Goal: Navigation & Orientation: Find specific page/section

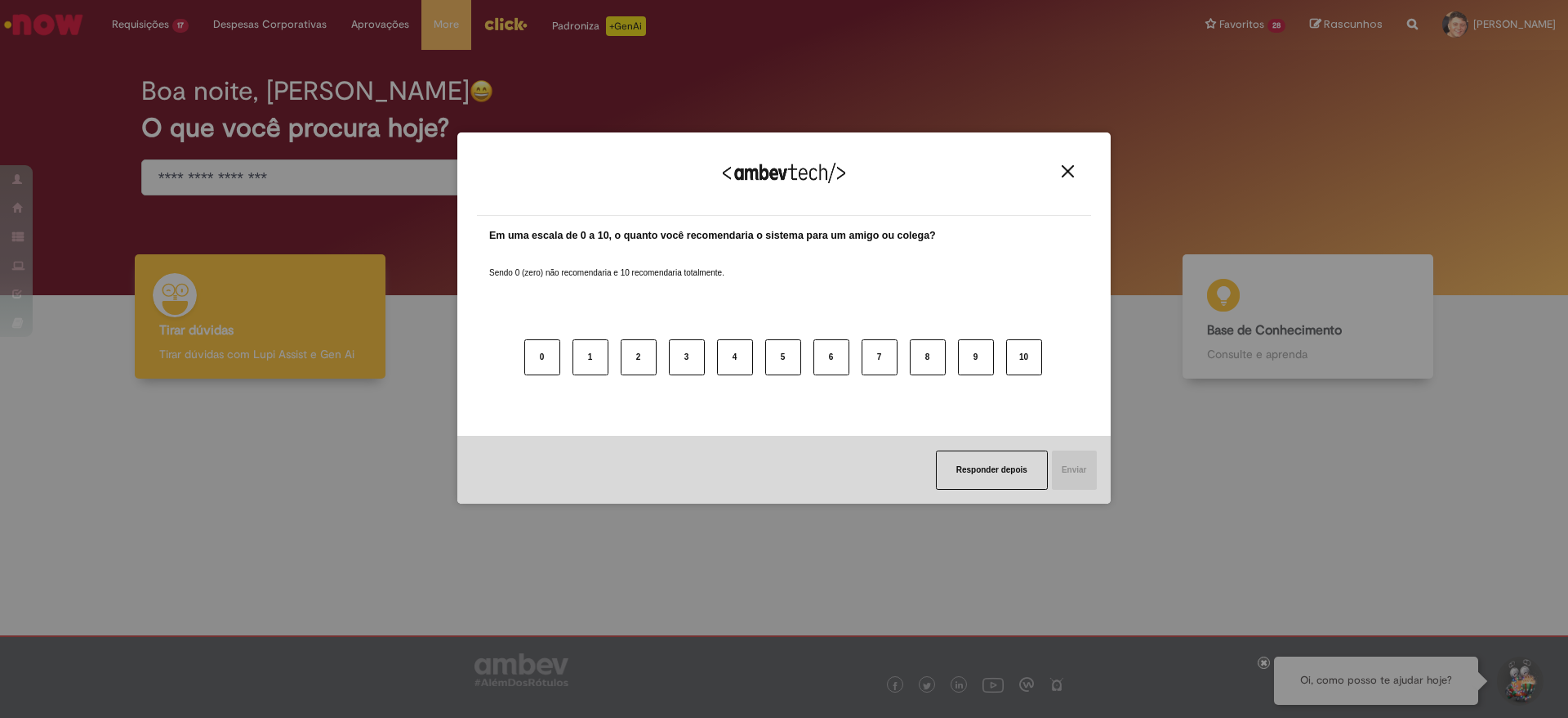
click at [1074, 173] on button "Close" at bounding box center [1068, 171] width 22 height 13
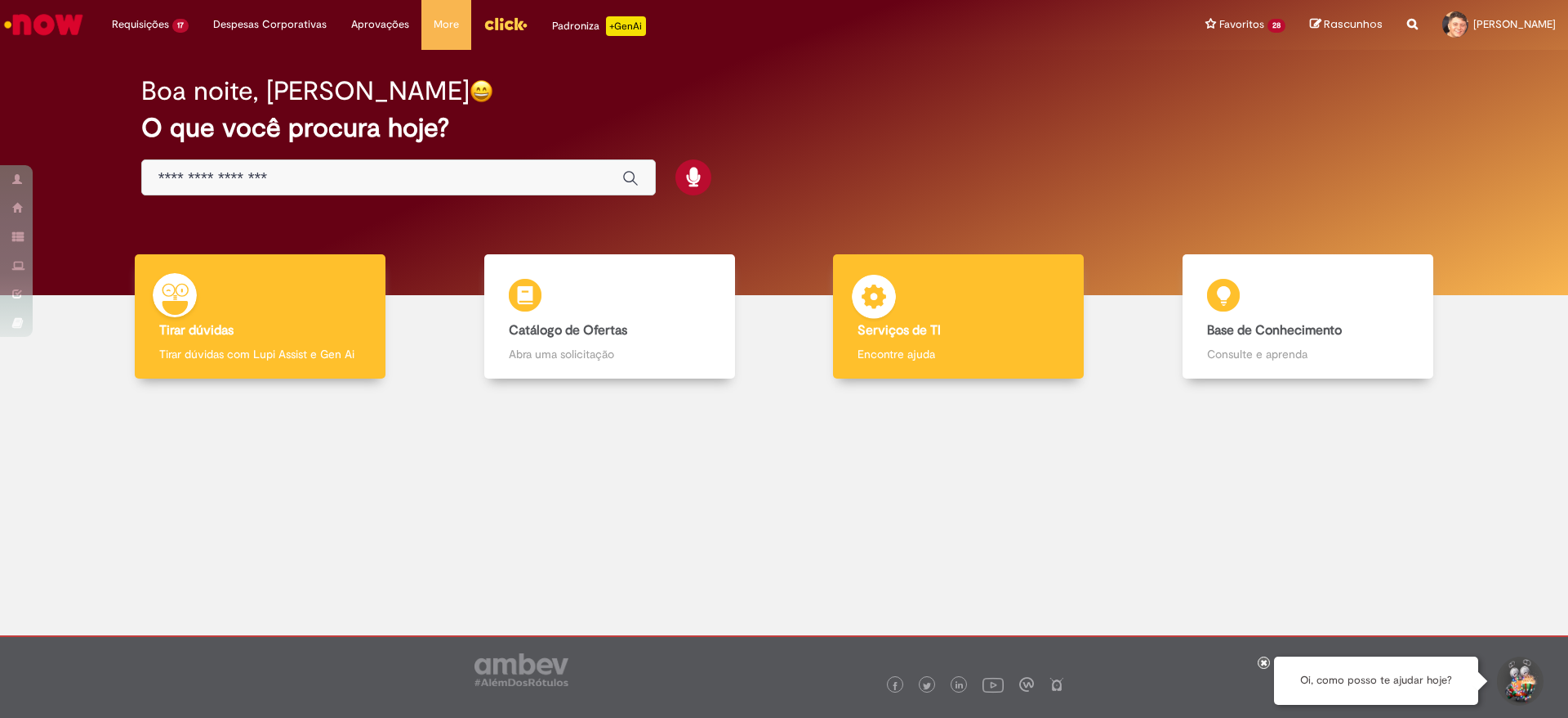
click at [951, 320] on div "Serviços de TI Serviços de TI Encontre ajuda" at bounding box center [958, 316] width 251 height 125
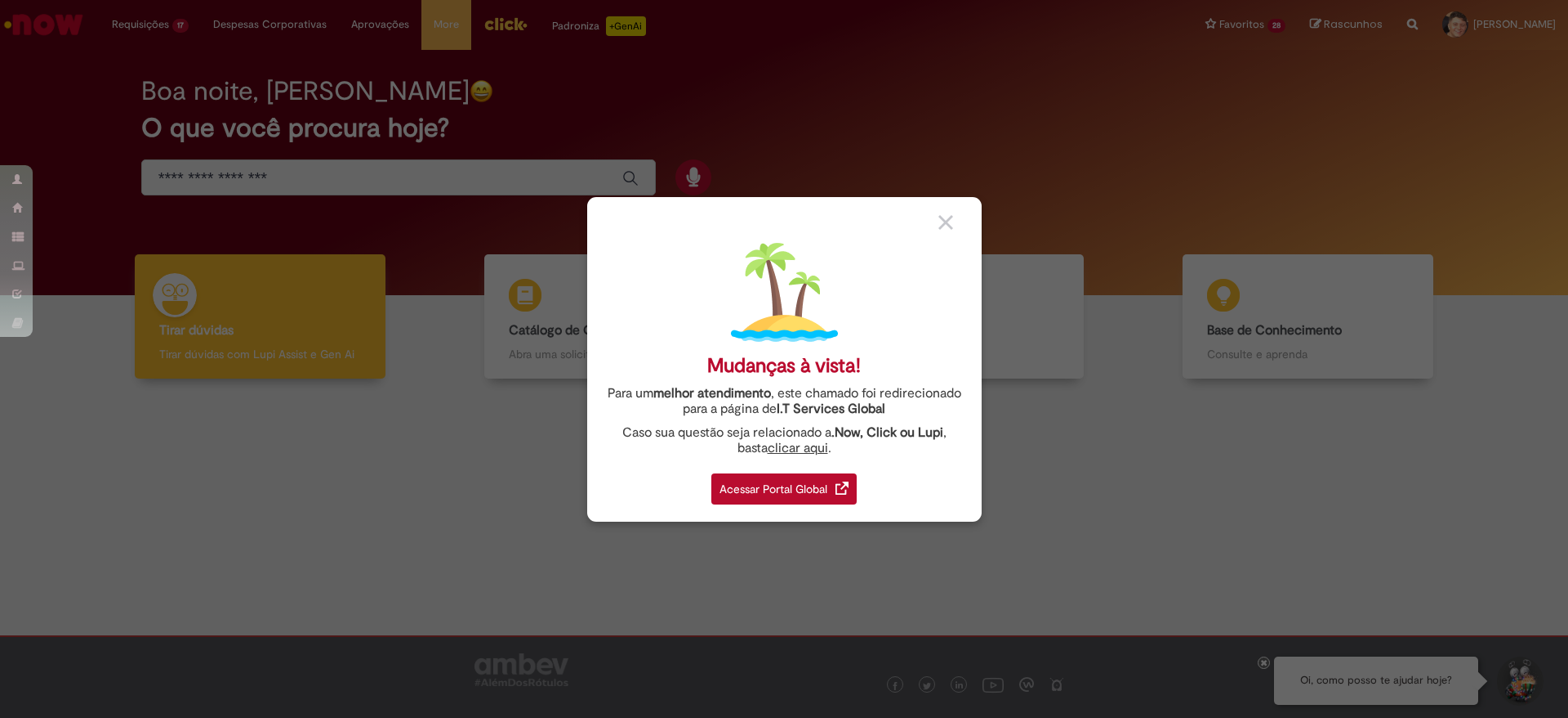
click at [740, 486] on div "Acessar Portal Global" at bounding box center [784, 489] width 145 height 31
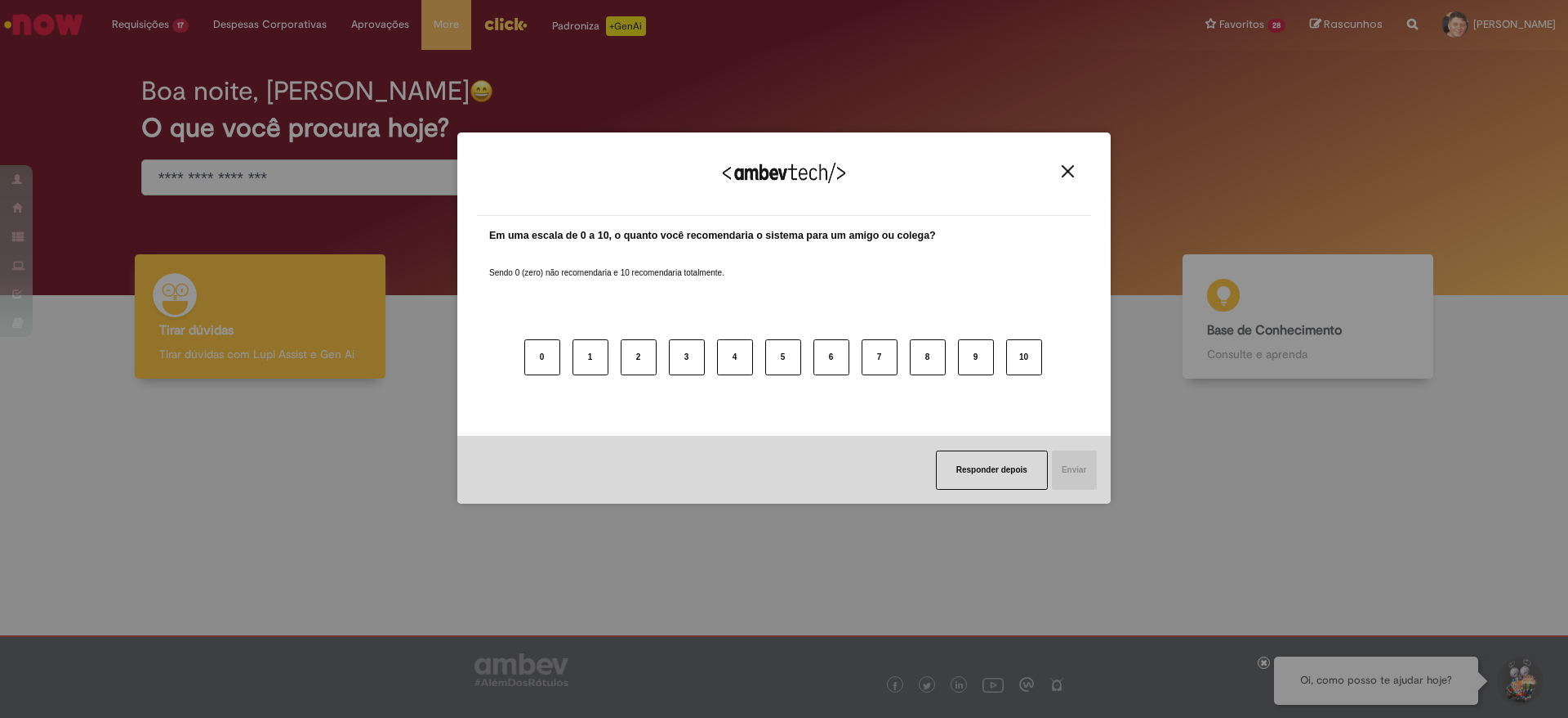
click at [1067, 173] on img "Close" at bounding box center [1068, 172] width 13 height 13
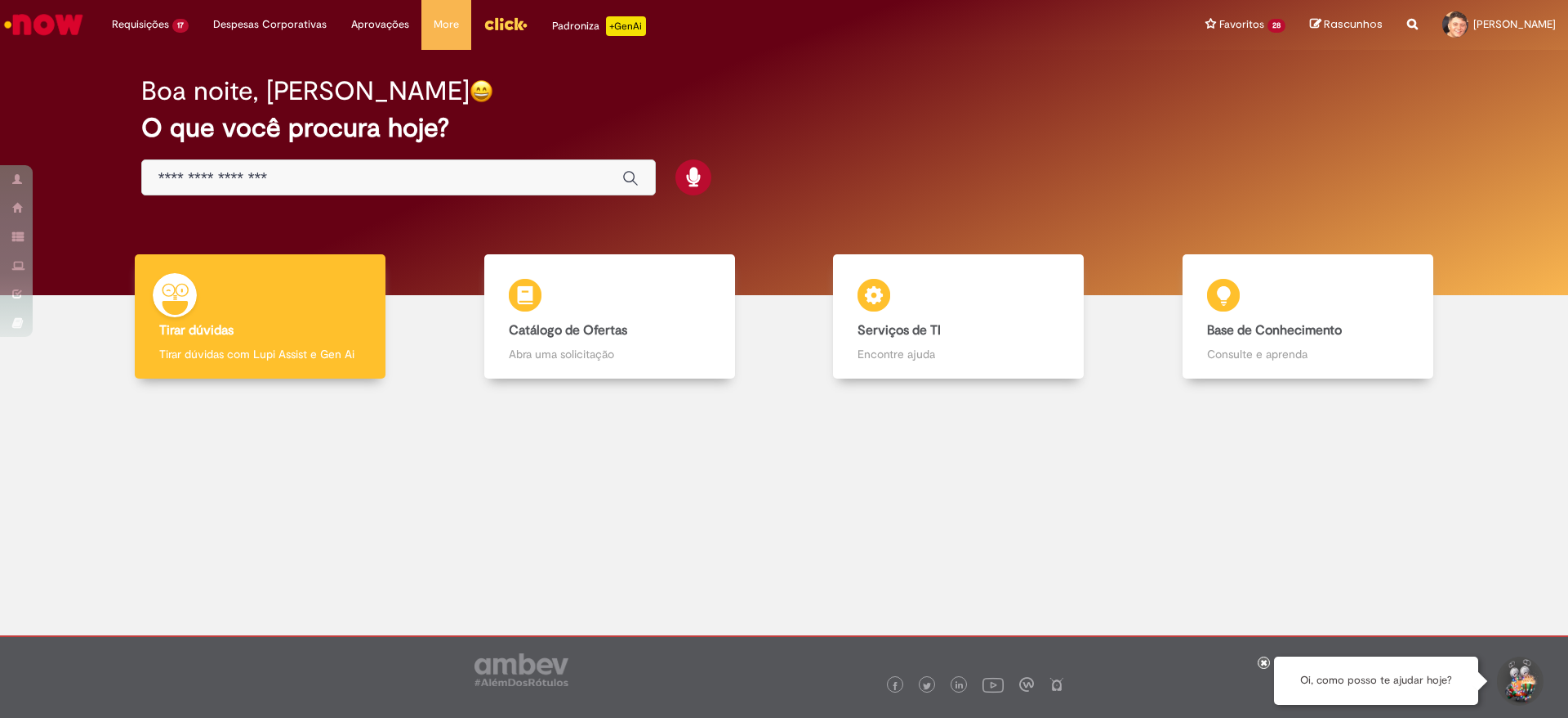
click at [508, 15] on img "Menu Cabeçalho" at bounding box center [505, 23] width 44 height 24
